Goal: Find specific page/section: Find specific page/section

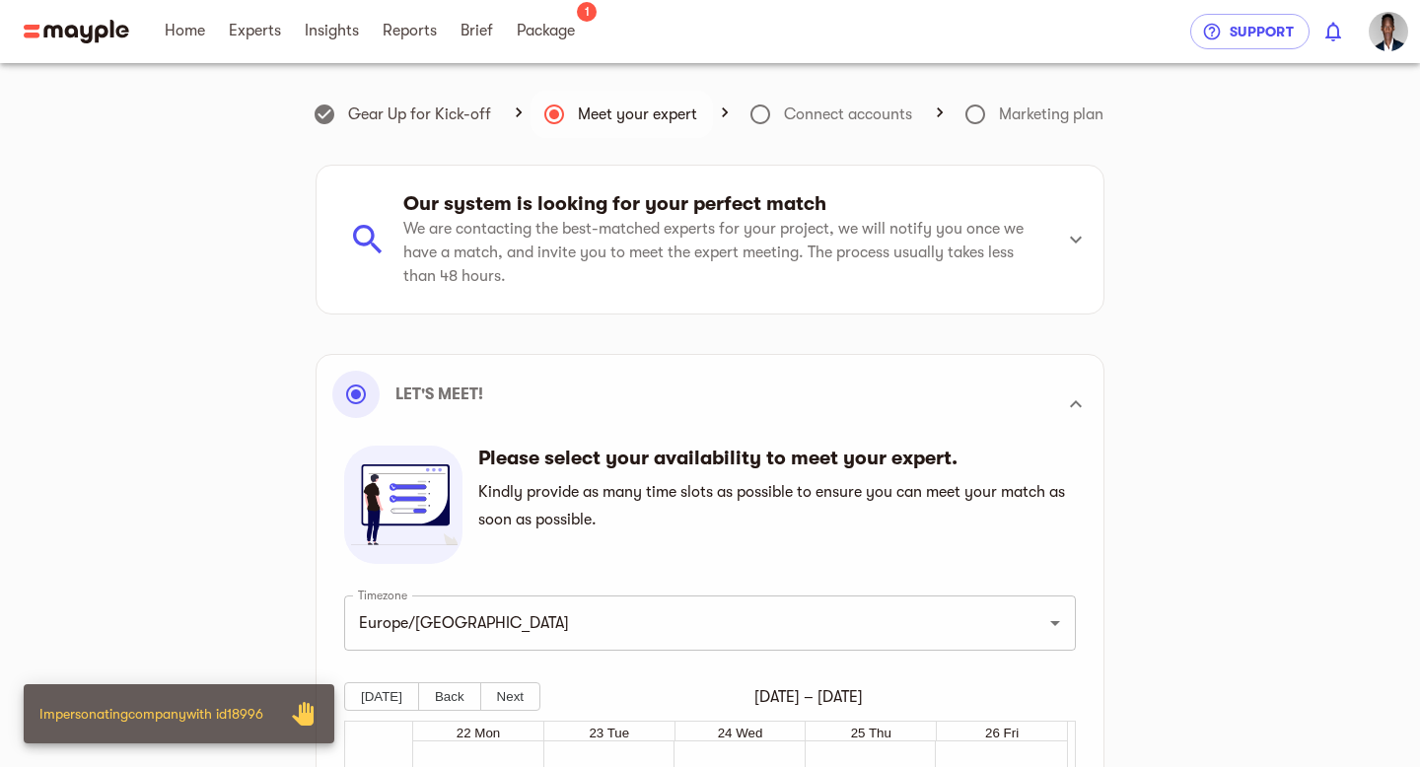
scroll to position [513, 0]
click at [530, 36] on span "Package" at bounding box center [546, 31] width 58 height 24
